Goal: Transaction & Acquisition: Purchase product/service

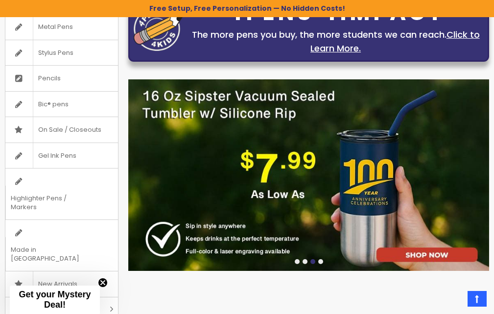
scroll to position [166, 0]
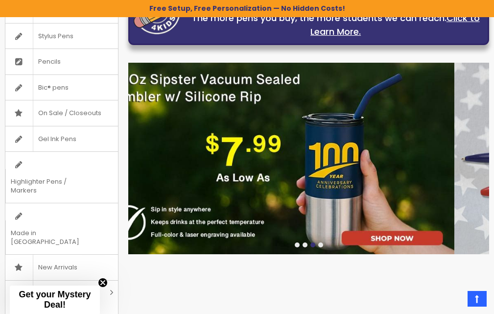
drag, startPoint x: 395, startPoint y: 163, endPoint x: 244, endPoint y: 159, distance: 150.9
click at [243, 160] on img at bounding box center [274, 159] width 361 height 192
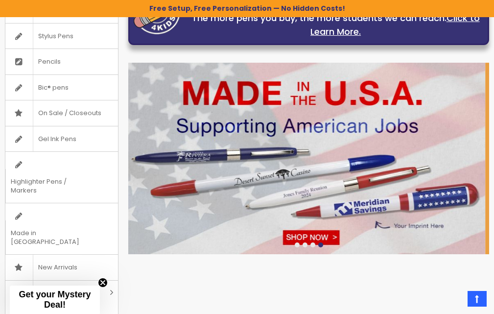
drag, startPoint x: 442, startPoint y: 113, endPoint x: 285, endPoint y: 100, distance: 157.7
click at [285, 100] on img at bounding box center [304, 159] width 361 height 192
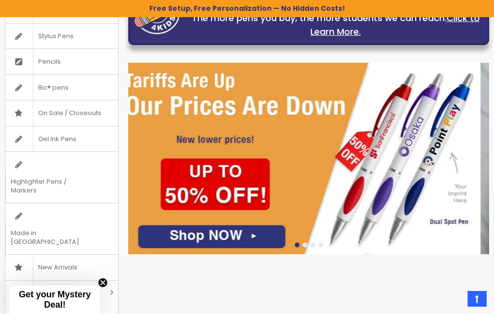
drag, startPoint x: 325, startPoint y: 93, endPoint x: 216, endPoint y: 87, distance: 109.4
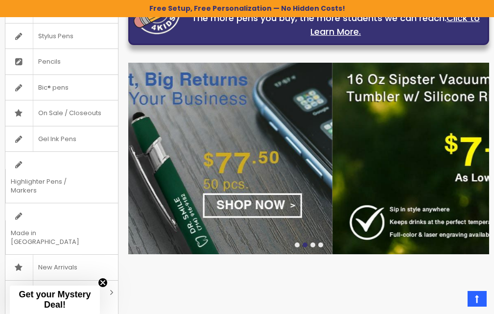
drag, startPoint x: 356, startPoint y: 144, endPoint x: 179, endPoint y: 126, distance: 178.2
click at [182, 126] on img at bounding box center [152, 159] width 361 height 192
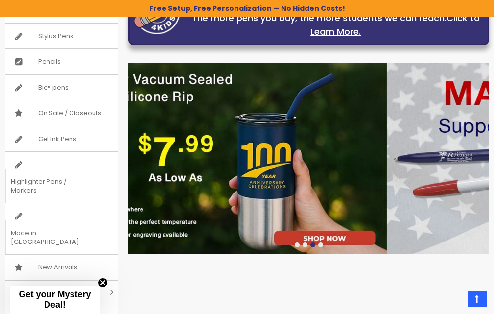
drag, startPoint x: 347, startPoint y: 131, endPoint x: 224, endPoint y: 123, distance: 123.1
click at [226, 123] on img at bounding box center [206, 159] width 361 height 192
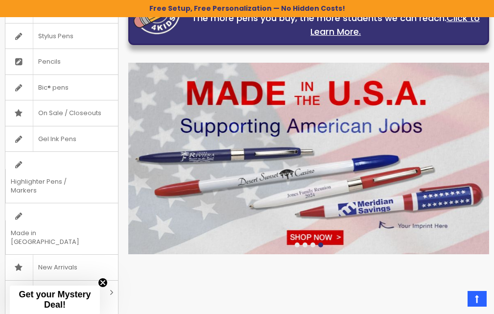
drag, startPoint x: 328, startPoint y: 123, endPoint x: 220, endPoint y: 113, distance: 107.7
click at [220, 113] on img at bounding box center [308, 159] width 361 height 192
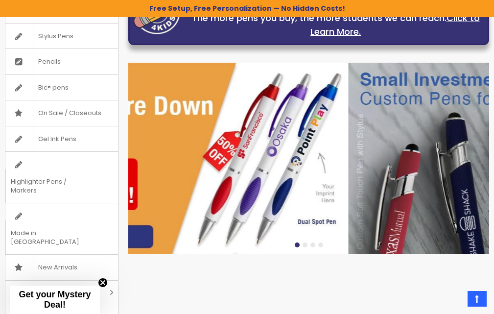
drag, startPoint x: 331, startPoint y: 116, endPoint x: 181, endPoint y: 109, distance: 150.5
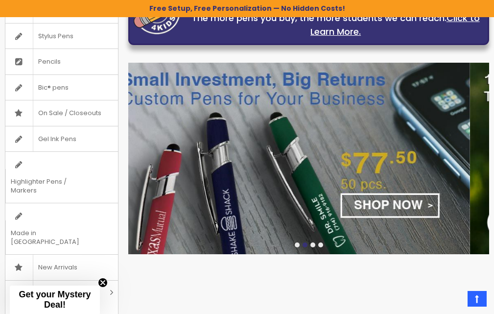
drag, startPoint x: 258, startPoint y: 112, endPoint x: 133, endPoint y: 99, distance: 125.5
click at [136, 99] on img at bounding box center [289, 159] width 361 height 192
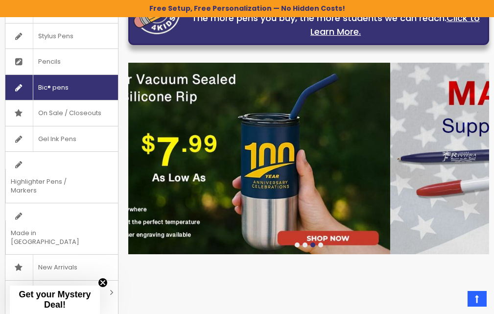
drag, startPoint x: 234, startPoint y: 106, endPoint x: 113, endPoint y: 92, distance: 121.8
click at [113, 93] on div "Plastic Pens Metal Pens Stylus Pens Pencils Bic® pens On Sale / Closeouts Gel I…" at bounding box center [247, 143] width 494 height 343
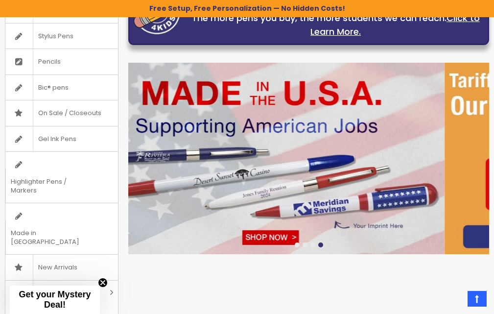
drag, startPoint x: 238, startPoint y: 100, endPoint x: 146, endPoint y: 92, distance: 92.9
click at [149, 92] on img at bounding box center [264, 159] width 361 height 192
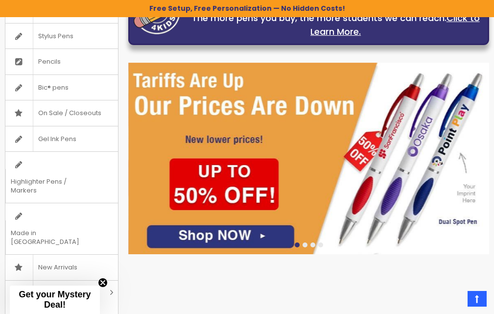
drag, startPoint x: 277, startPoint y: 93, endPoint x: 141, endPoint y: 100, distance: 135.9
click at [141, 100] on img at bounding box center [308, 159] width 361 height 192
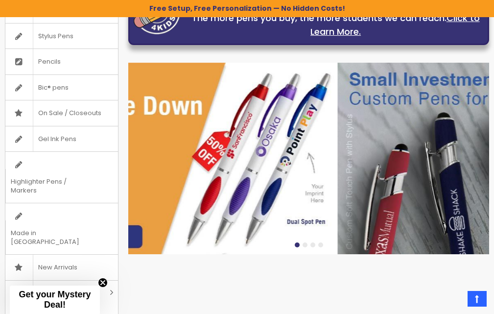
drag, startPoint x: 309, startPoint y: 105, endPoint x: 134, endPoint y: 83, distance: 175.8
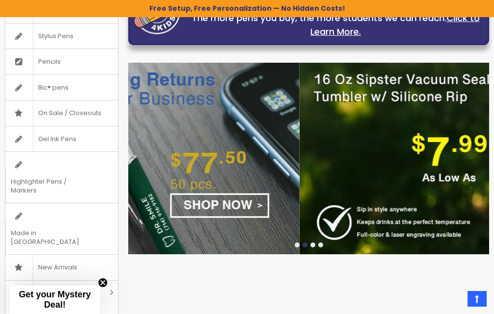
drag, startPoint x: 381, startPoint y: 109, endPoint x: 190, endPoint y: 93, distance: 191.2
click at [191, 93] on img at bounding box center [119, 159] width 361 height 192
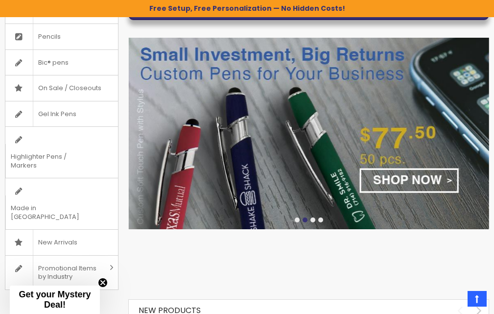
scroll to position [199, 0]
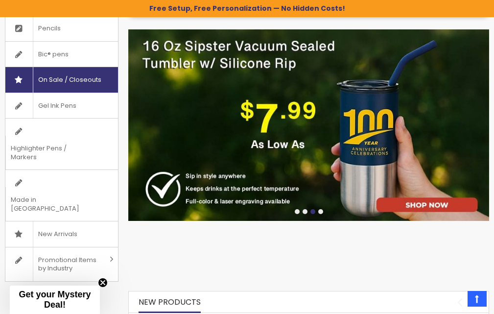
click at [60, 76] on span "On Sale / Closeouts" at bounding box center [69, 79] width 73 height 25
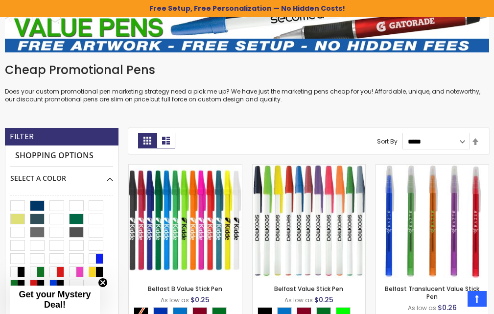
scroll to position [152, 0]
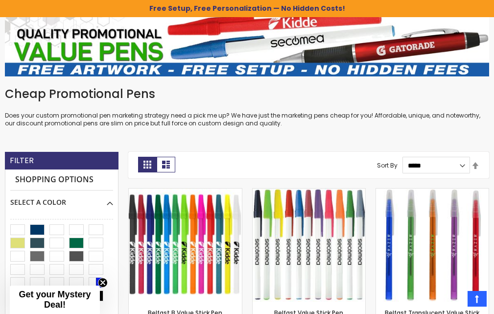
drag, startPoint x: 498, startPoint y: 21, endPoint x: 501, endPoint y: 39, distance: 17.9
click at [494, 39] on html "The store will not work correctly when cookies are disabled. Free Setup, Free P…" at bounding box center [247, 5] width 494 height 314
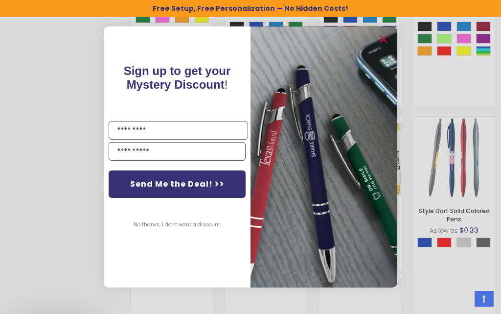
scroll to position [672, 0]
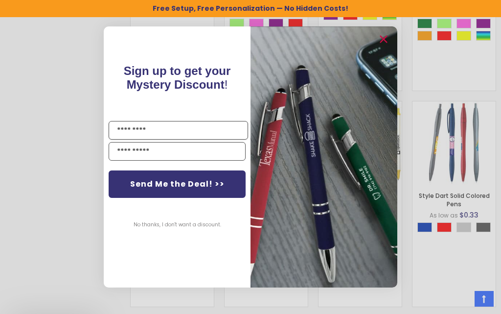
drag, startPoint x: 497, startPoint y: 42, endPoint x: 497, endPoint y: 111, distance: 69.1
click at [153, 225] on button "No thanks, I don't want a discount." at bounding box center [177, 225] width 97 height 24
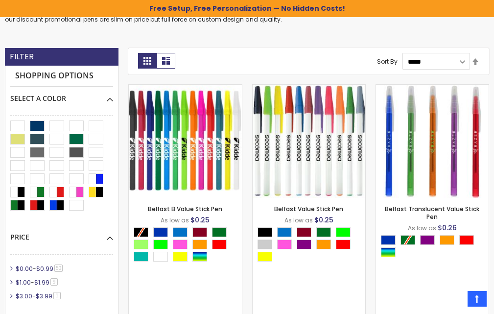
scroll to position [263, 0]
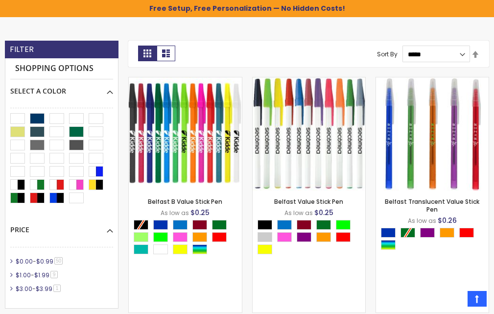
click at [73, 51] on div "Filter" at bounding box center [62, 50] width 114 height 18
click at [57, 262] on span "50 item" at bounding box center [58, 260] width 8 height 7
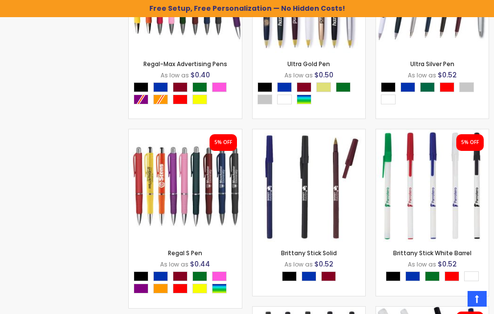
scroll to position [3160, 0]
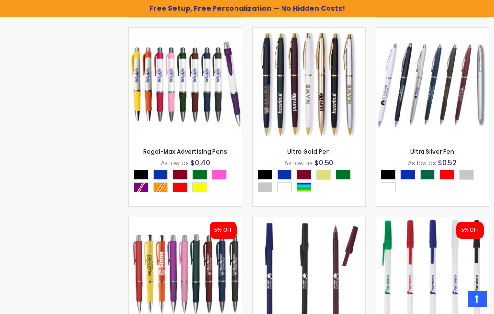
scroll to position [2998, 0]
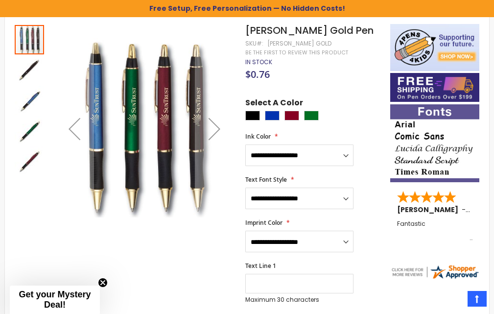
scroll to position [168, 0]
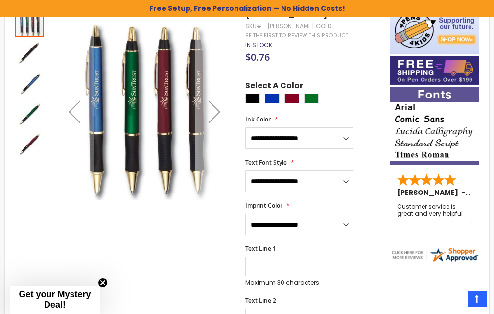
click at [215, 109] on div "Next" at bounding box center [214, 111] width 39 height 39
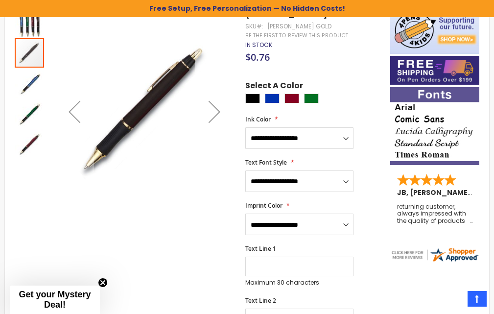
click at [216, 109] on div "Next" at bounding box center [214, 111] width 39 height 39
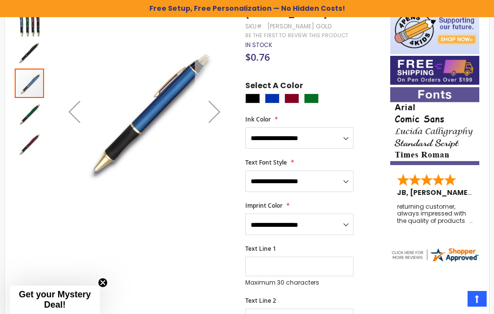
click at [216, 109] on div "Next" at bounding box center [214, 111] width 39 height 39
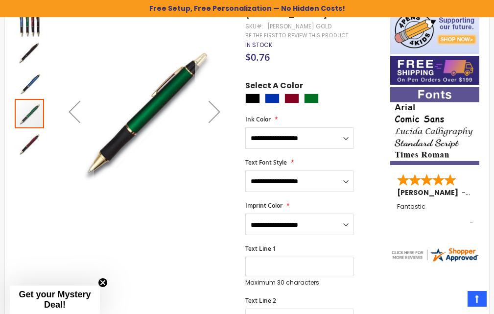
click at [216, 109] on div "Next" at bounding box center [214, 111] width 39 height 39
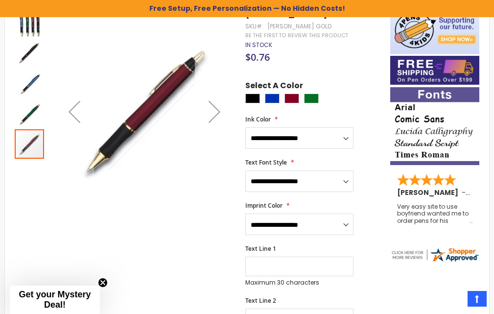
click at [216, 109] on div "Next" at bounding box center [214, 111] width 39 height 39
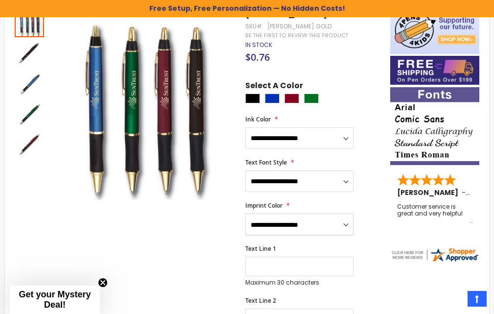
click at [344, 224] on select "**********" at bounding box center [299, 225] width 108 height 22
click at [369, 214] on div "**********" at bounding box center [312, 218] width 135 height 33
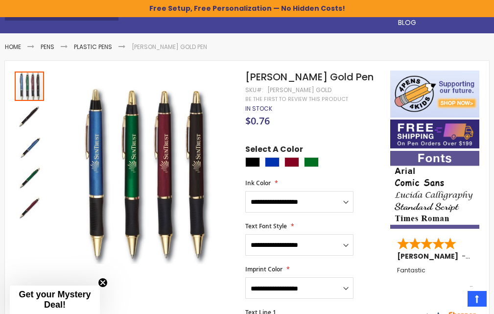
scroll to position [89, 0]
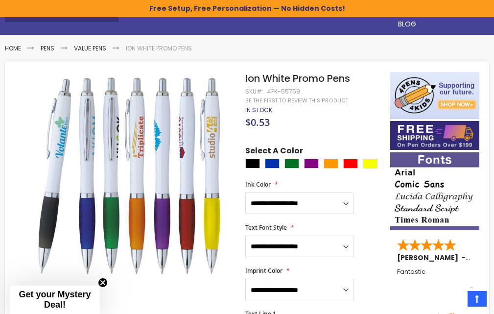
scroll to position [110, 0]
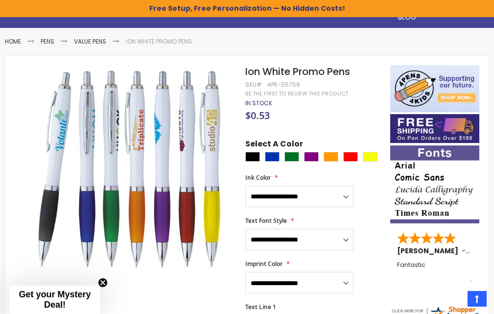
drag, startPoint x: 497, startPoint y: 57, endPoint x: 500, endPoint y: 80, distance: 23.8
click at [494, 80] on html "The store will not work correctly when cookies are disabled. Free Setup, Free P…" at bounding box center [247, 47] width 494 height 314
click at [254, 155] on div "Black" at bounding box center [252, 157] width 15 height 10
type input "****"
